Goal: Task Accomplishment & Management: Use online tool/utility

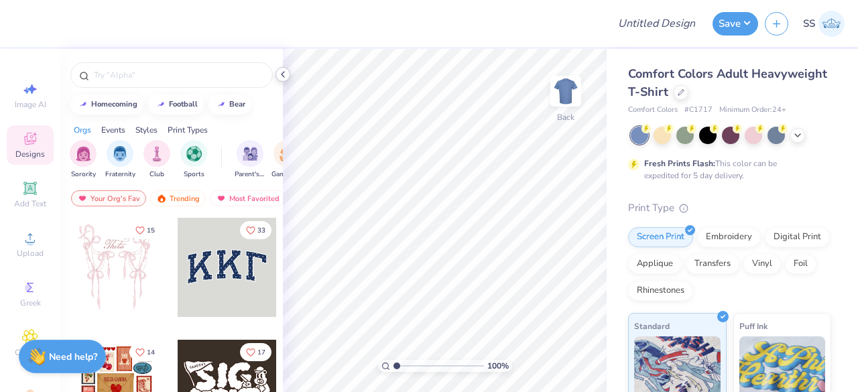
click at [281, 76] on icon at bounding box center [283, 74] width 11 height 11
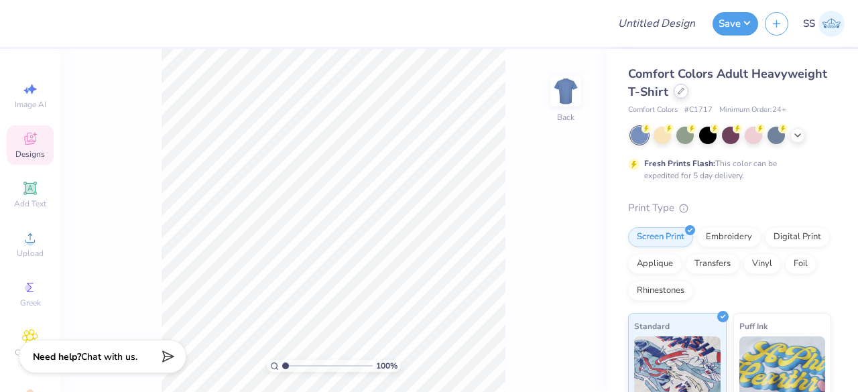
click at [689, 93] on div at bounding box center [681, 91] width 15 height 15
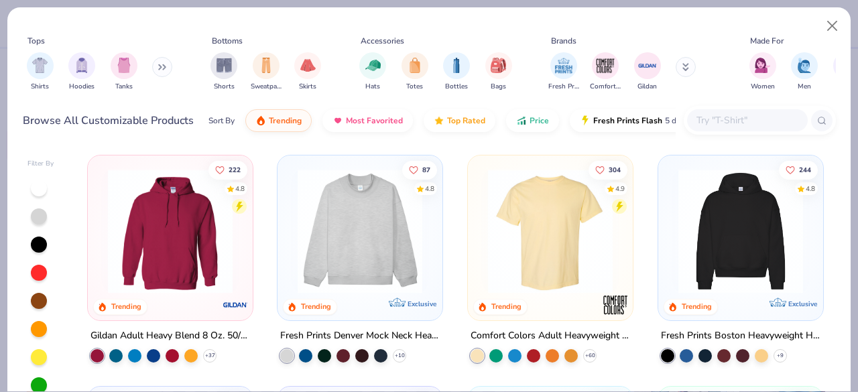
click at [737, 127] on input "text" at bounding box center [746, 120] width 103 height 15
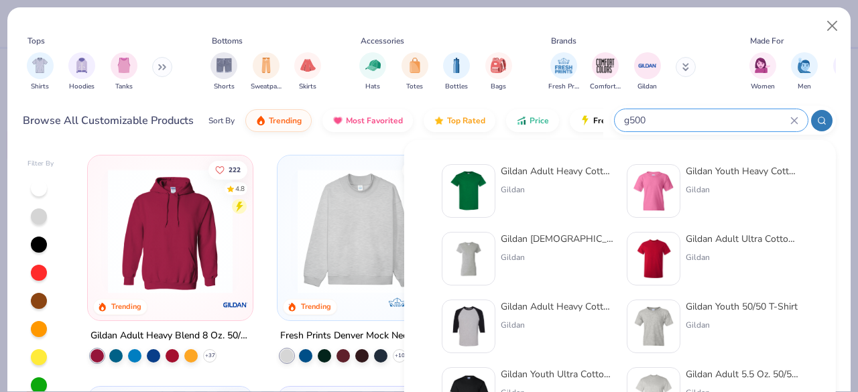
type input "g500"
click at [471, 171] on img at bounding box center [469, 191] width 42 height 42
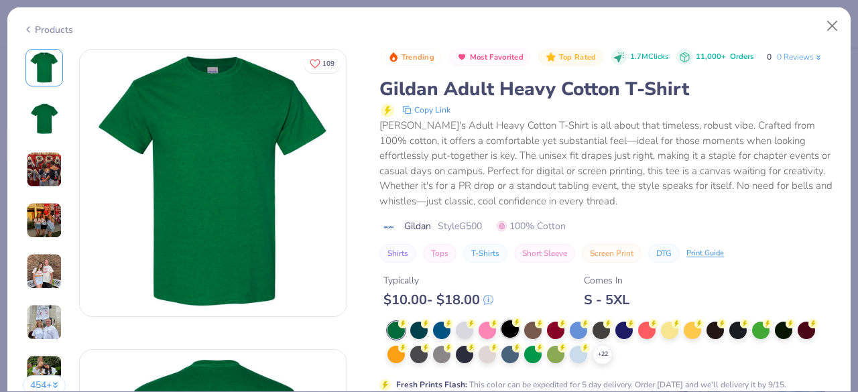
click at [510, 332] on div at bounding box center [509, 328] width 17 height 17
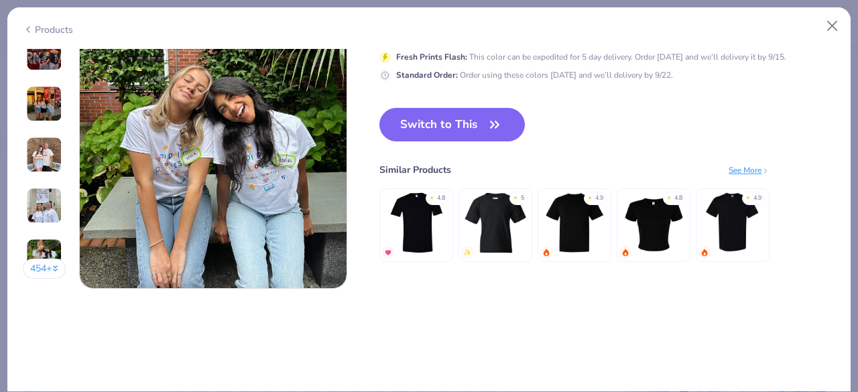
scroll to position [1829, 0]
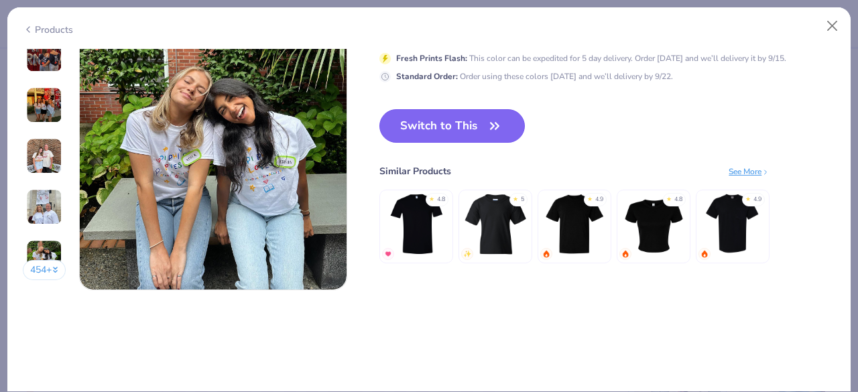
click at [483, 131] on button "Switch to This" at bounding box center [451, 126] width 145 height 34
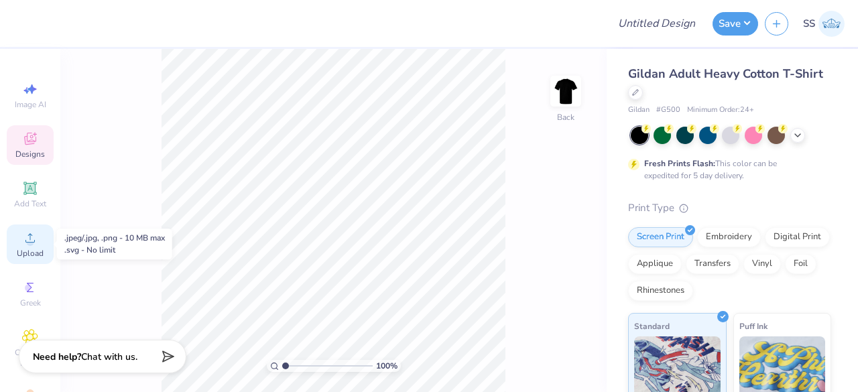
click at [23, 248] on span "Upload" at bounding box center [30, 253] width 27 height 11
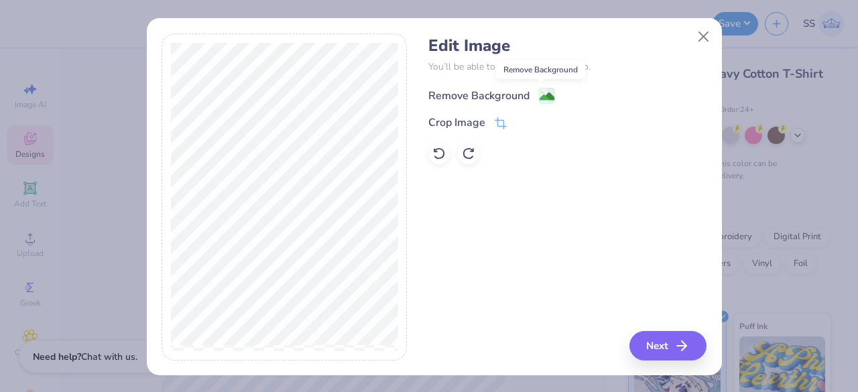
click at [546, 97] on image at bounding box center [547, 96] width 15 height 15
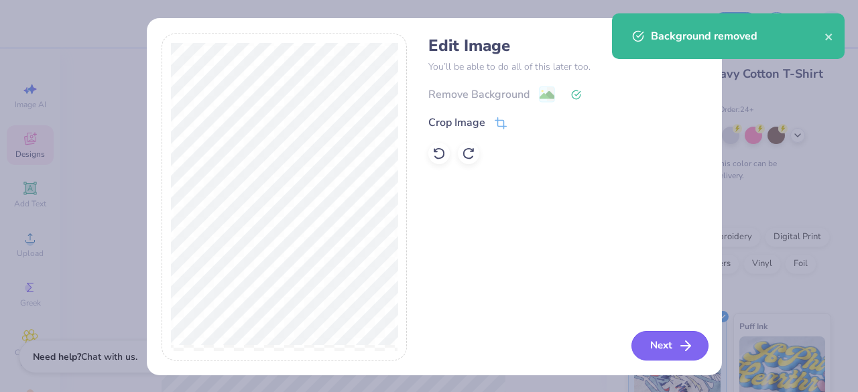
click at [663, 348] on button "Next" at bounding box center [670, 345] width 77 height 29
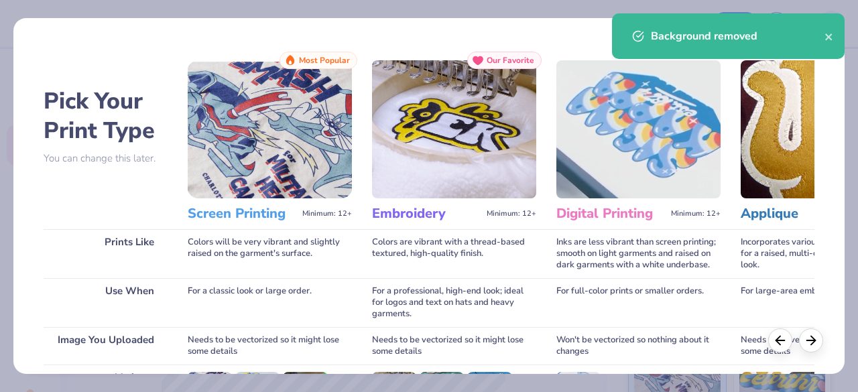
scroll to position [208, 0]
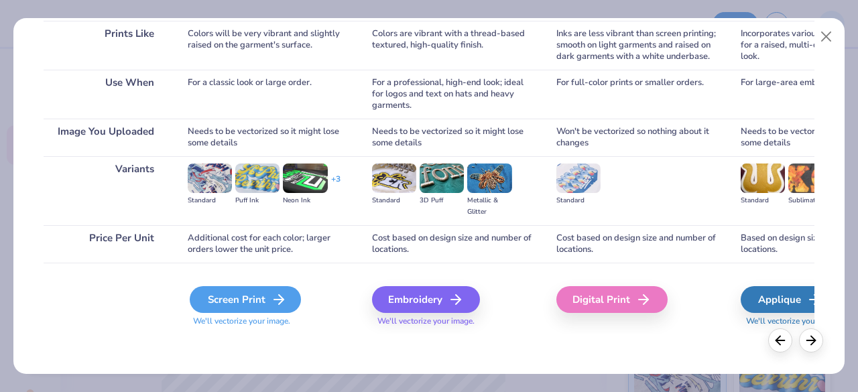
click at [258, 299] on div "Screen Print" at bounding box center [245, 299] width 111 height 27
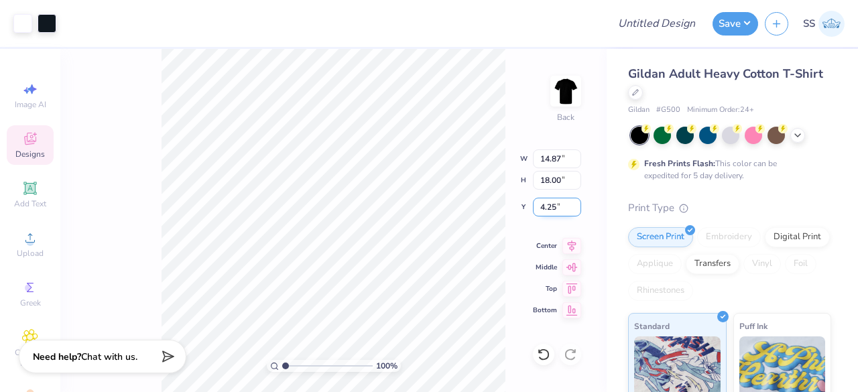
drag, startPoint x: 561, startPoint y: 206, endPoint x: 536, endPoint y: 210, distance: 25.1
click at [536, 210] on input "4.25" at bounding box center [557, 207] width 48 height 19
type input "3.00"
drag, startPoint x: 562, startPoint y: 159, endPoint x: 530, endPoint y: 171, distance: 34.4
click at [530, 171] on div "100 % Back W 14.87 14.87 " H 18.00 18.00 " Y 3.00 3.00 " Center Middle Top Bott…" at bounding box center [333, 220] width 546 height 343
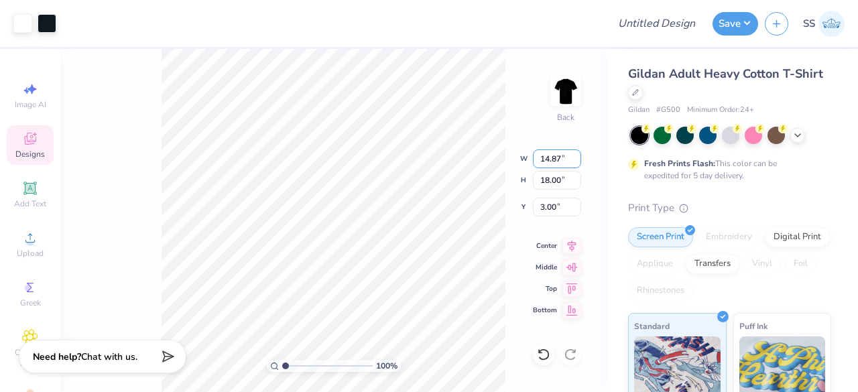
drag, startPoint x: 561, startPoint y: 160, endPoint x: 542, endPoint y: 170, distance: 21.9
click at [542, 170] on div "100 % Back W 14.87 14.87 " H 18.00 18.00 " Y 3.00 3.00 " Center Middle Top Bott…" at bounding box center [333, 220] width 546 height 343
click at [562, 164] on input "14.87" at bounding box center [557, 159] width 48 height 19
type input "1"
type input "4.00"
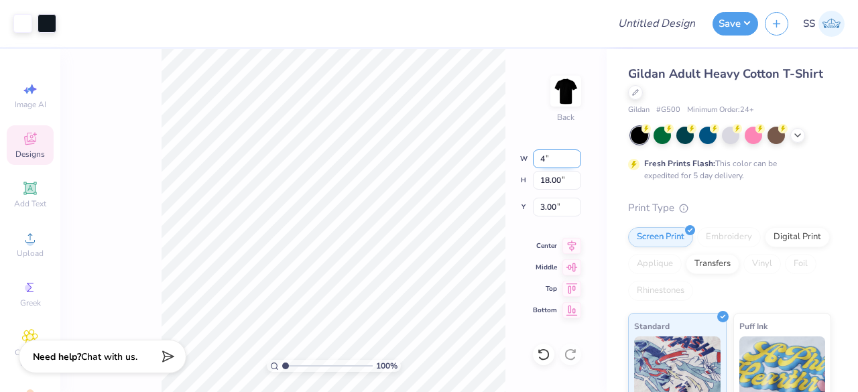
type input "4.84"
click at [558, 203] on input "9.58" at bounding box center [557, 207] width 48 height 19
type input "9"
type input "3.00"
click at [43, 17] on div at bounding box center [47, 22] width 19 height 19
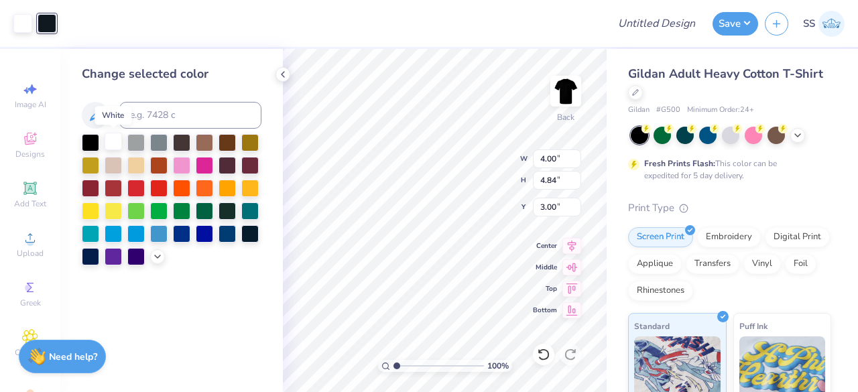
click at [109, 143] on div at bounding box center [113, 141] width 17 height 17
click at [280, 78] on icon at bounding box center [283, 74] width 11 height 11
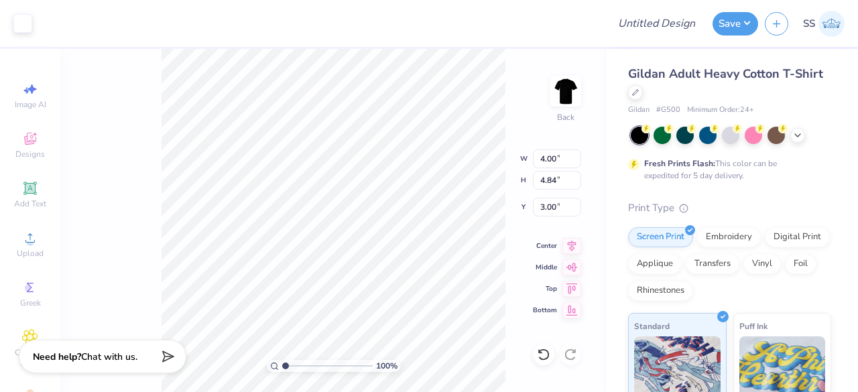
click at [510, 101] on div "100 % Back W 4.00 4.00 " H 4.84 4.84 " Y 3.00 3.00 " Center Middle Top Bottom" at bounding box center [333, 220] width 546 height 343
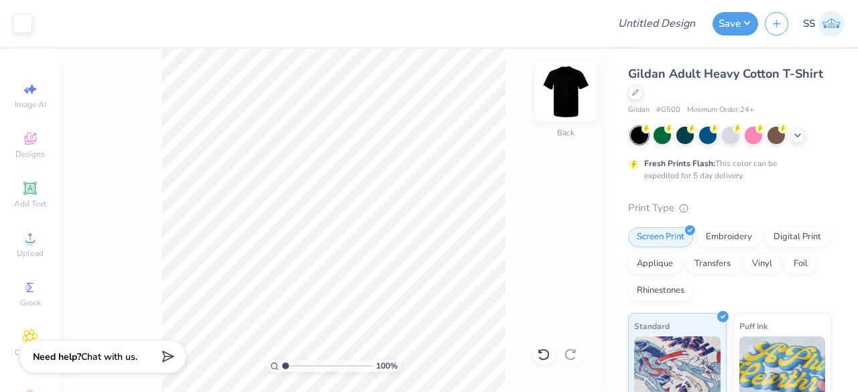
click at [563, 107] on img at bounding box center [566, 91] width 54 height 54
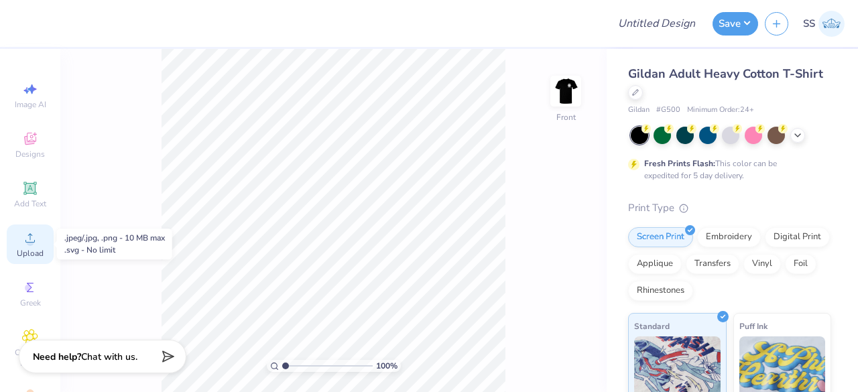
click at [36, 241] on div "Upload" at bounding box center [30, 245] width 47 height 40
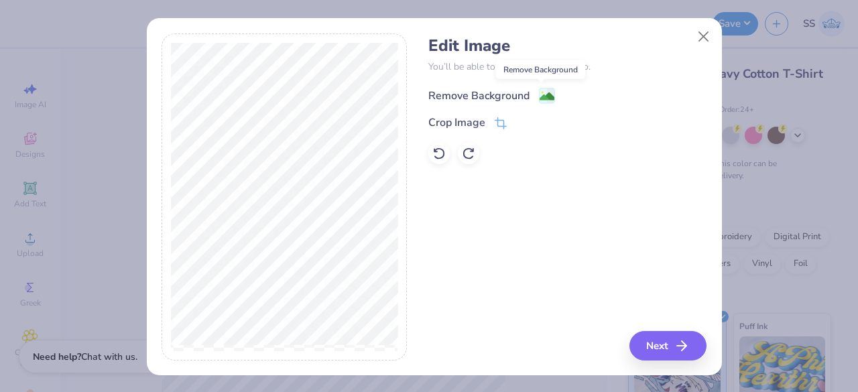
click at [540, 93] on image at bounding box center [547, 96] width 15 height 15
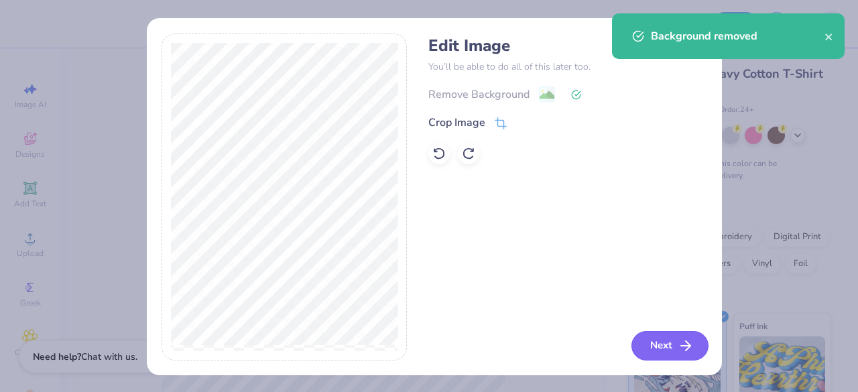
click at [644, 341] on button "Next" at bounding box center [670, 345] width 77 height 29
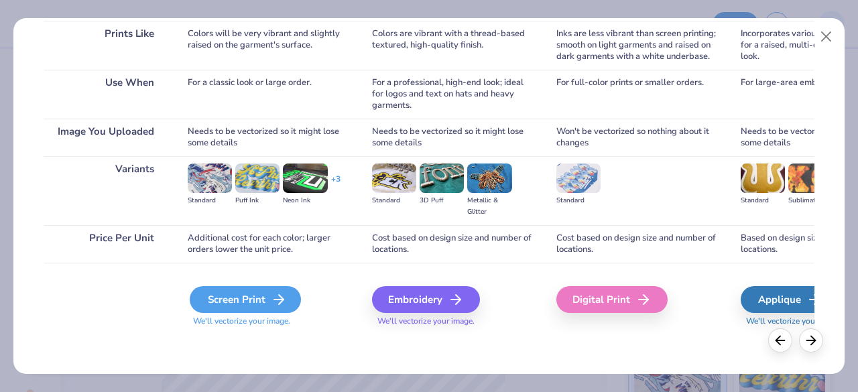
click at [260, 298] on div "Screen Print" at bounding box center [245, 299] width 111 height 27
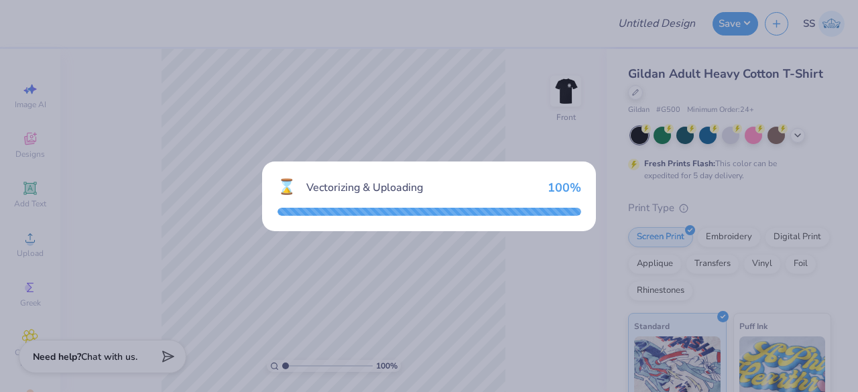
click at [260, 298] on div "⌛ Vectorizing & Uploading 100 %" at bounding box center [429, 196] width 858 height 392
